Goal: Task Accomplishment & Management: Manage account settings

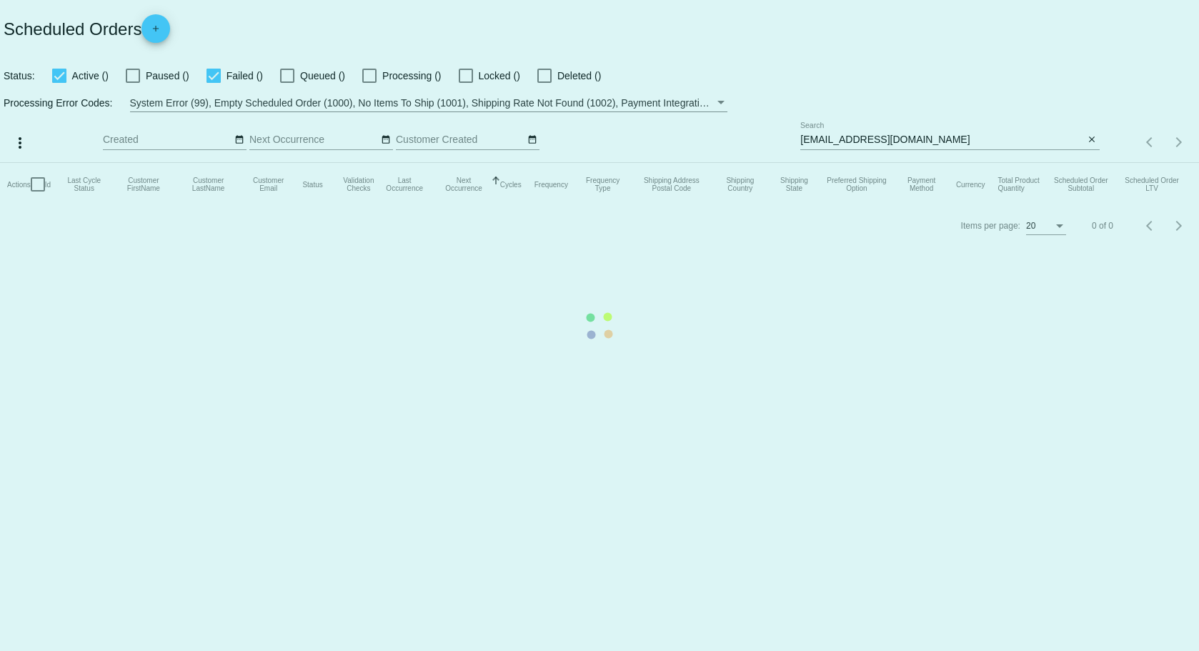
click at [963, 163] on mat-table "Actions Id Last Cycle Status Customer FirstName Customer LastName Customer Emai…" at bounding box center [599, 184] width 1199 height 43
click at [992, 163] on mat-table "Actions Id Last Cycle Status Customer FirstName Customer LastName Customer Emai…" at bounding box center [599, 184] width 1199 height 43
click at [1096, 163] on mat-table "Actions Id Last Cycle Status Customer FirstName Customer LastName Customer Emai…" at bounding box center [599, 184] width 1199 height 43
click at [1084, 163] on mat-table "Actions Id Last Cycle Status Customer FirstName Customer LastName Customer Emai…" at bounding box center [599, 184] width 1199 height 43
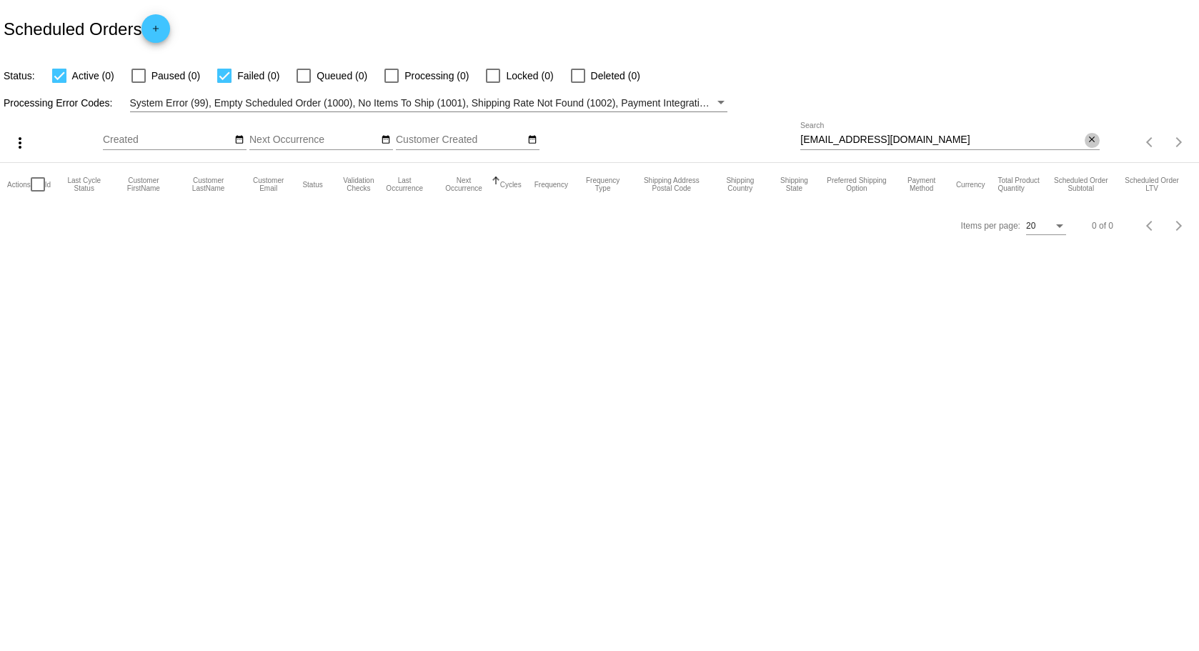
click at [1093, 142] on mat-icon "close" at bounding box center [1092, 139] width 10 height 11
click at [1091, 139] on mat-icon "search" at bounding box center [1091, 143] width 17 height 22
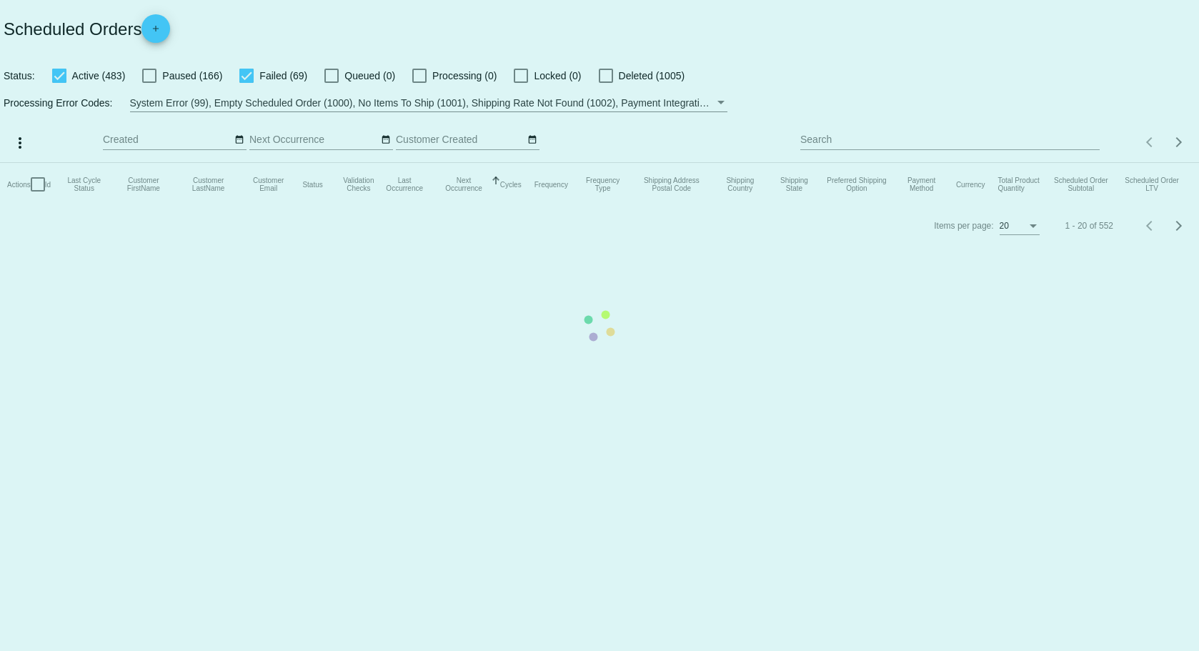
click at [921, 163] on mat-table "Actions Id Last Cycle Status Customer FirstName Customer LastName Customer Emai…" at bounding box center [599, 184] width 1199 height 43
click at [921, 137] on app-dashboard-scheduled-orders "Scheduled Orders add Status: Active (483) Paused (166) Failed (69) Queued (0) P…" at bounding box center [599, 123] width 1199 height 246
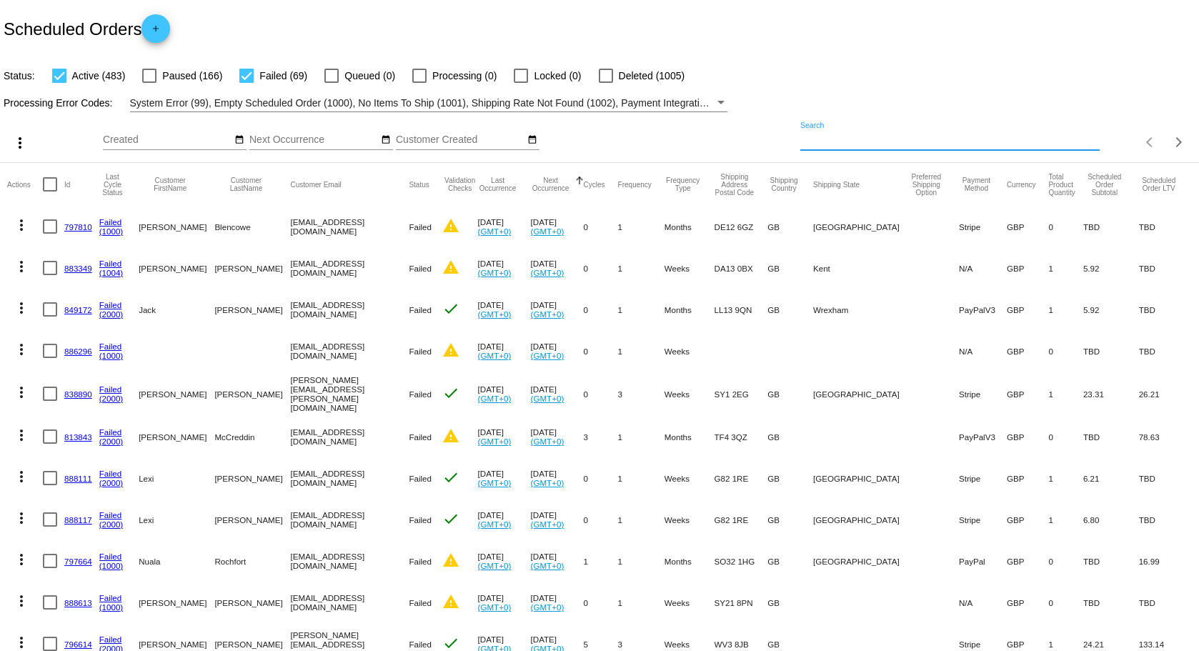
click at [921, 137] on input "Search" at bounding box center [950, 139] width 299 height 11
type input "[PERSON_NAME]"
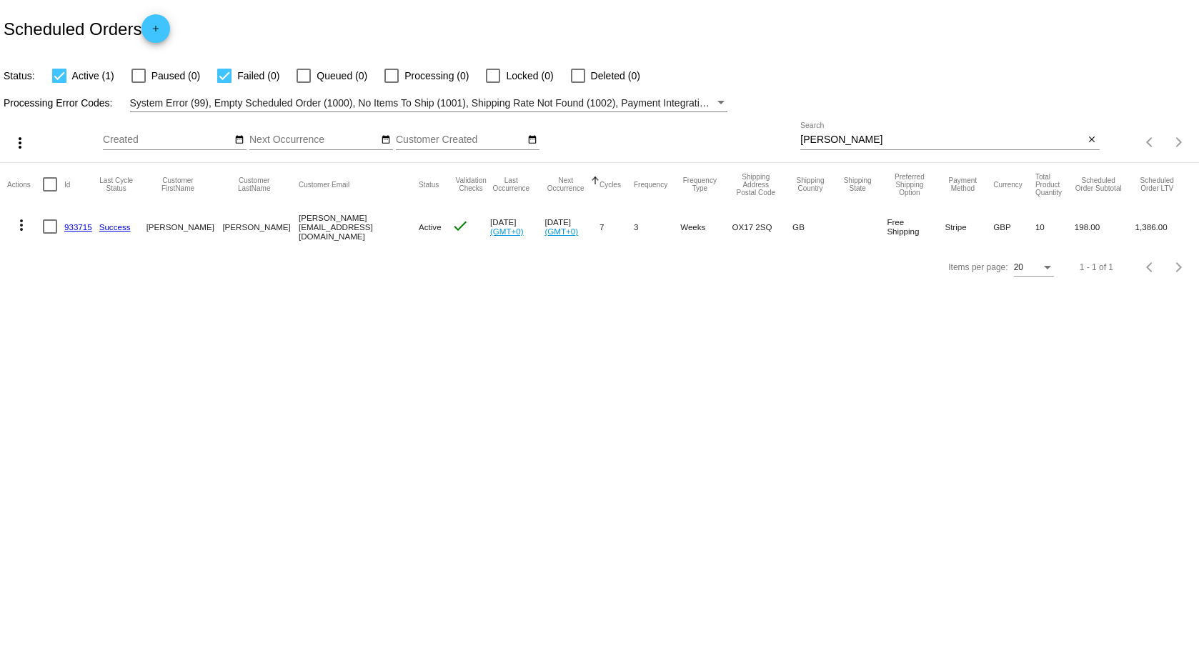
click at [84, 227] on link "933715" at bounding box center [78, 226] width 28 height 9
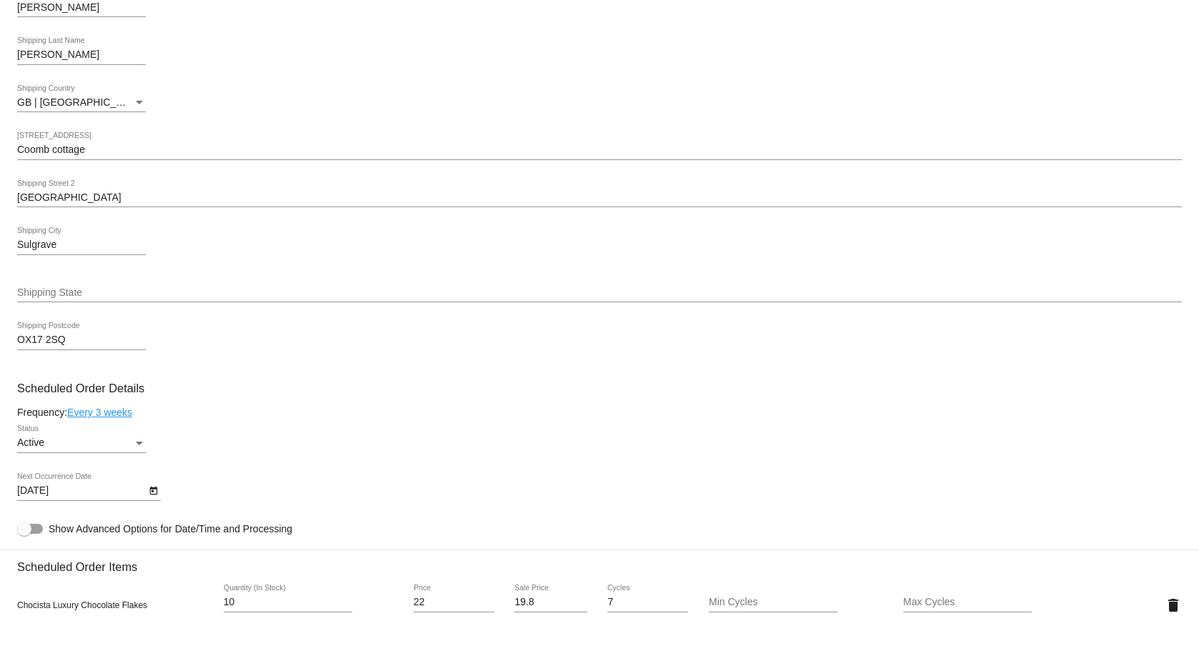
scroll to position [500, 0]
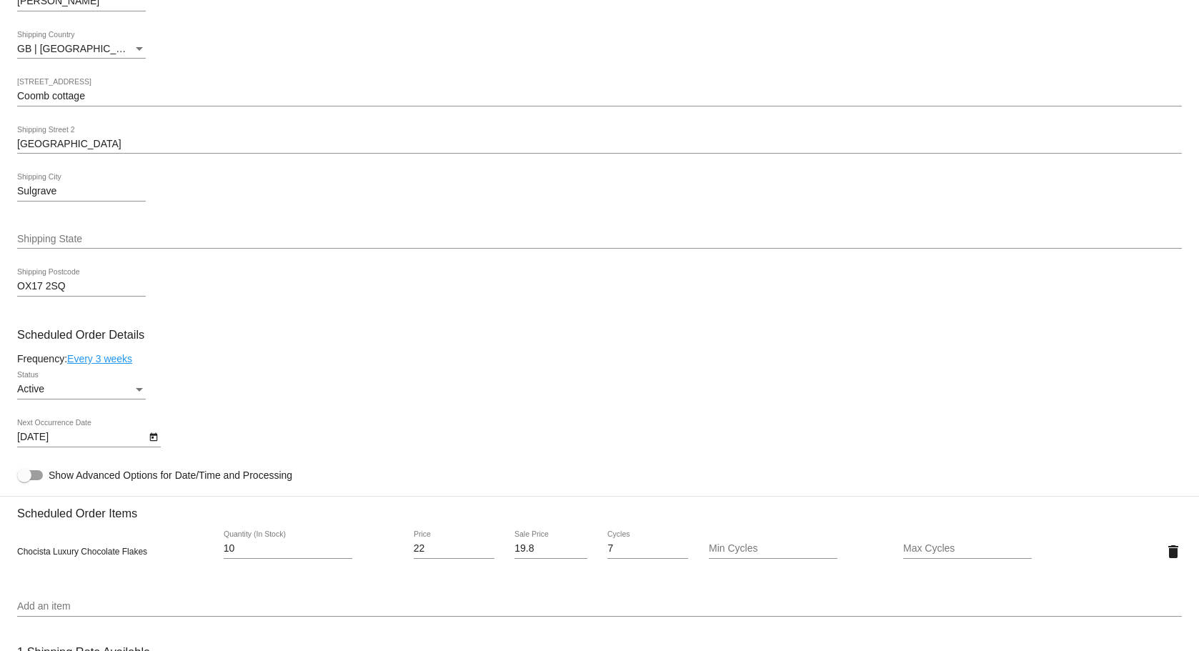
click at [91, 377] on div "Active Status" at bounding box center [81, 386] width 129 height 28
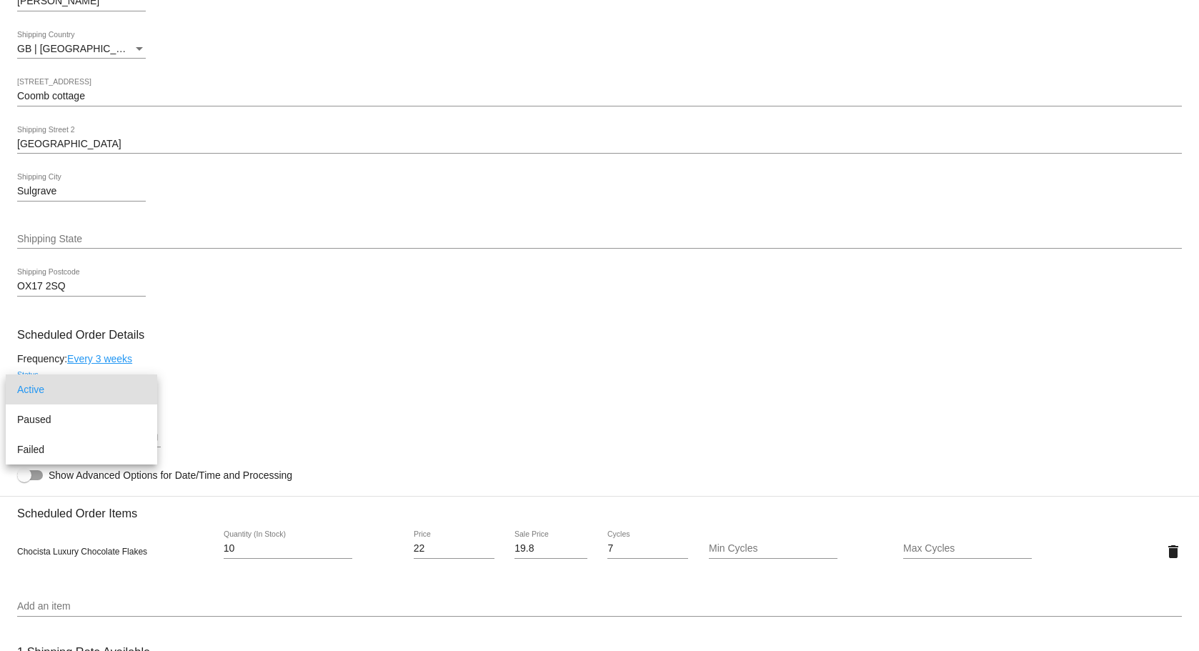
click at [227, 390] on div at bounding box center [599, 325] width 1199 height 651
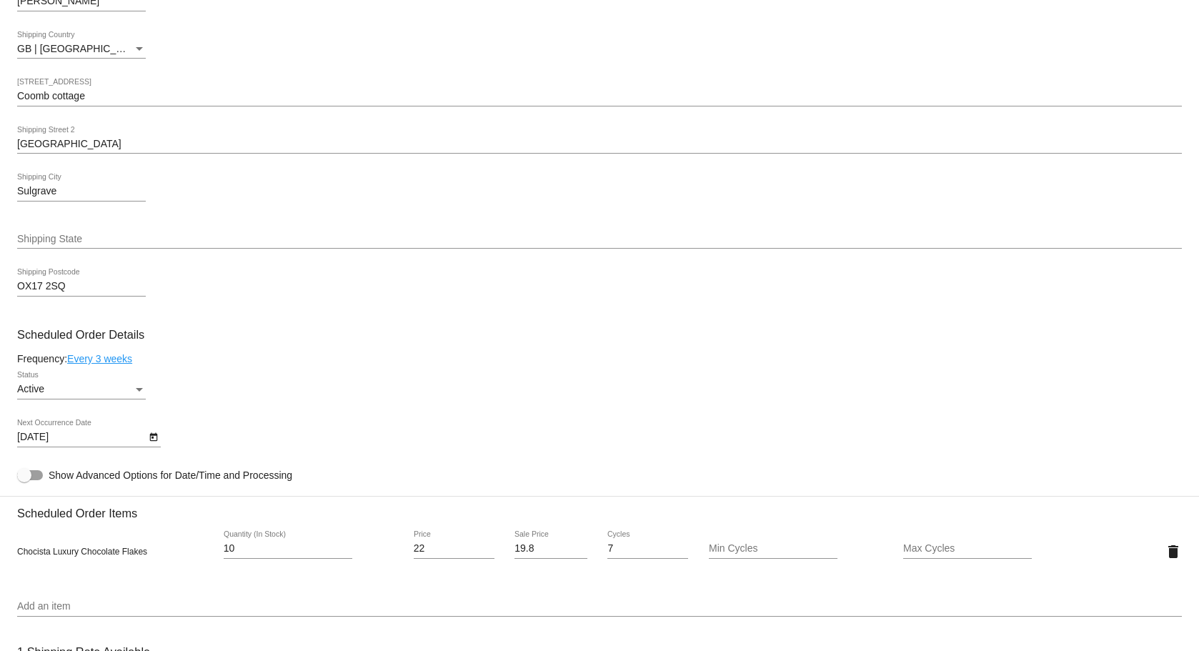
click at [143, 393] on div "Status" at bounding box center [139, 389] width 13 height 11
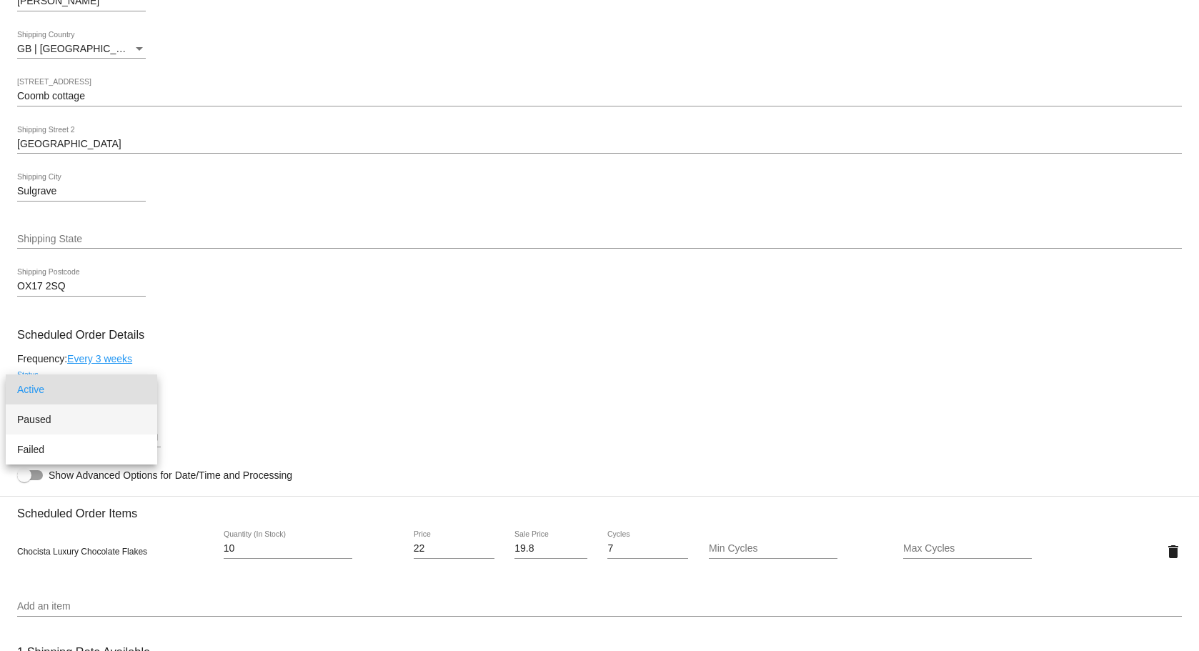
click at [117, 420] on span "Paused" at bounding box center [81, 420] width 129 height 30
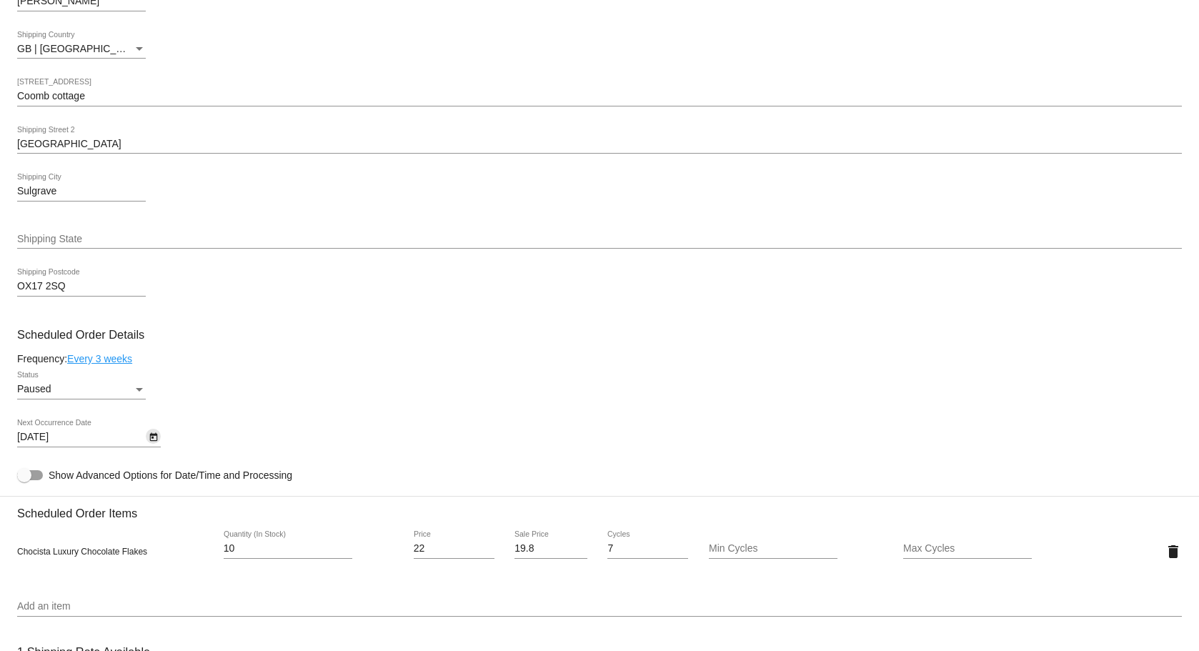
click at [154, 441] on icon "Open calendar" at bounding box center [154, 437] width 10 height 17
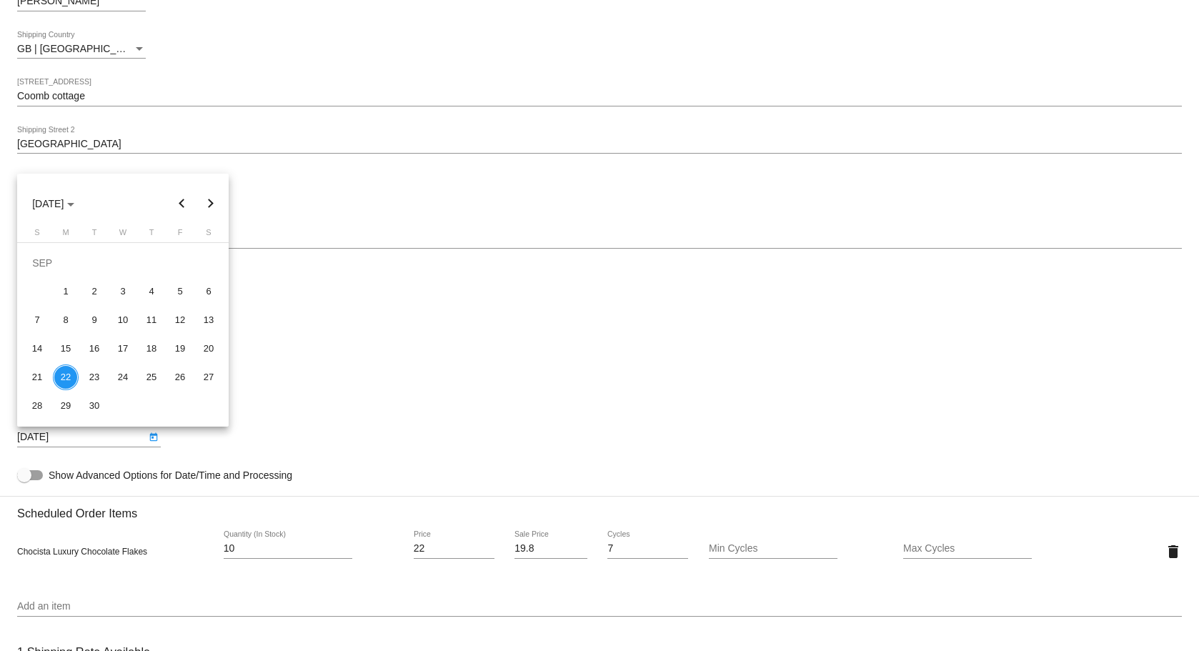
click at [384, 265] on div at bounding box center [599, 325] width 1199 height 651
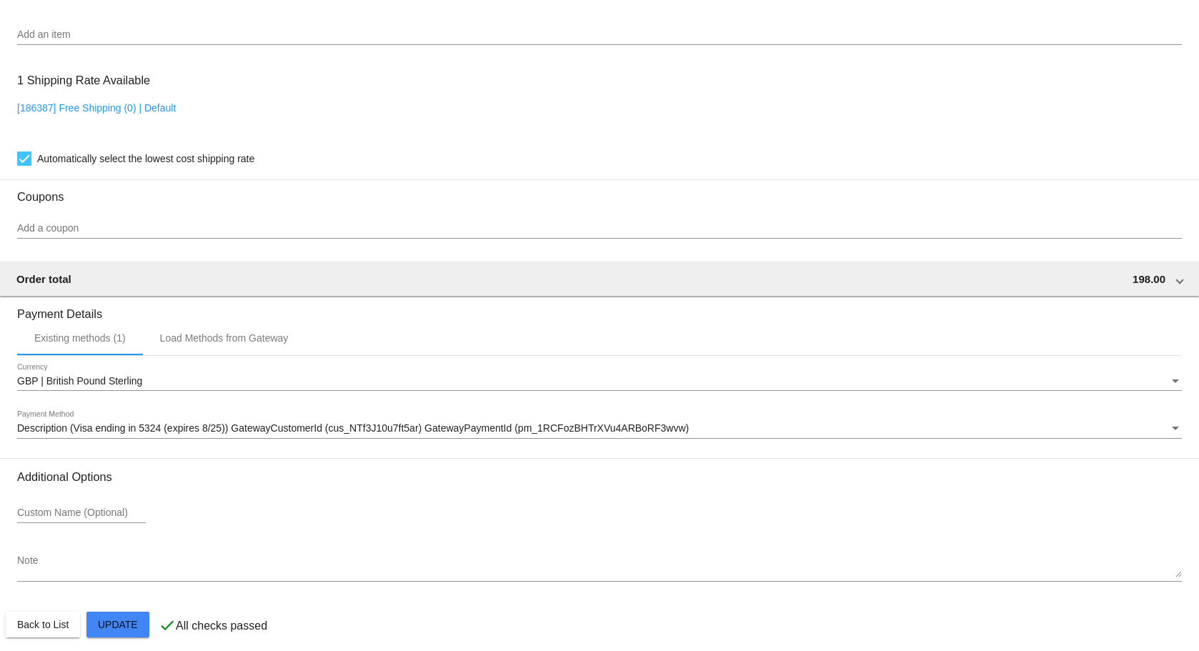
scroll to position [1081, 0]
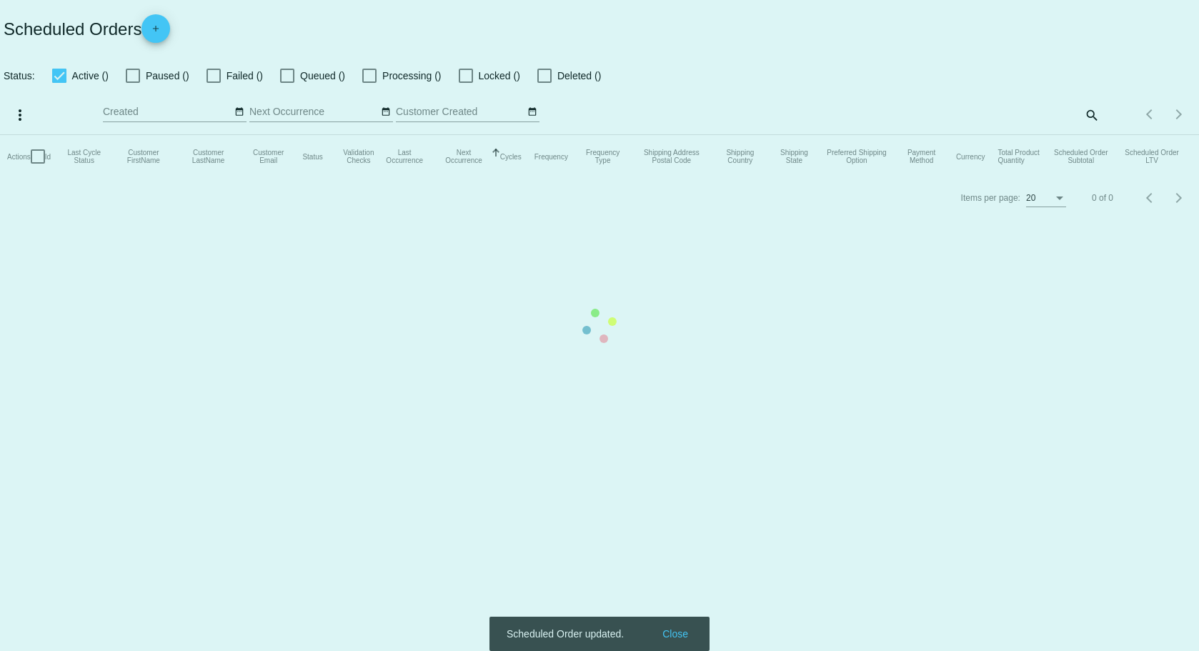
checkbox input "true"
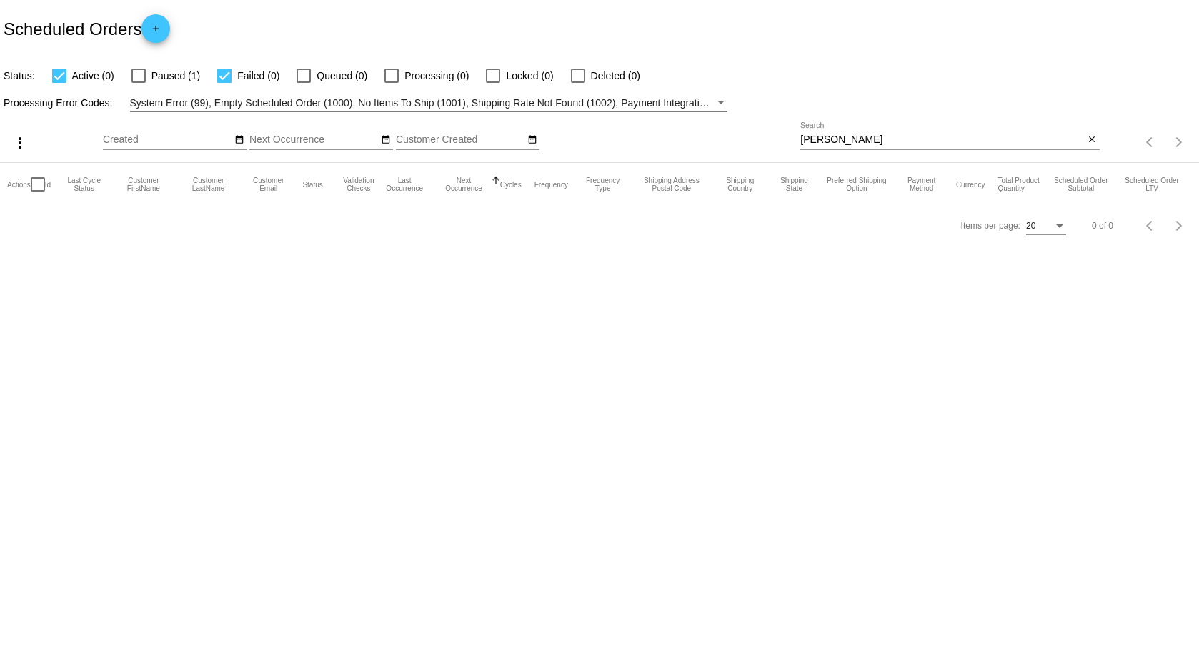
click at [888, 132] on div "[PERSON_NAME] Search" at bounding box center [943, 136] width 284 height 28
click at [887, 145] on input "[PERSON_NAME]" at bounding box center [943, 139] width 284 height 11
click at [153, 74] on span "Paused (1)" at bounding box center [176, 75] width 49 height 17
click at [139, 83] on input "Paused (1)" at bounding box center [138, 83] width 1 height 1
checkbox input "true"
